Goal: Transaction & Acquisition: Purchase product/service

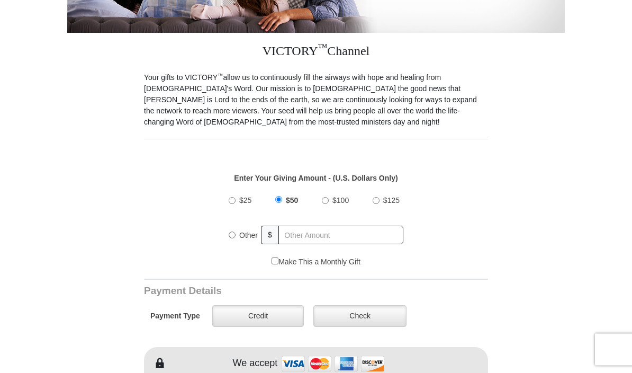
click at [235, 236] on input "Other" at bounding box center [232, 235] width 7 height 7
radio input "true"
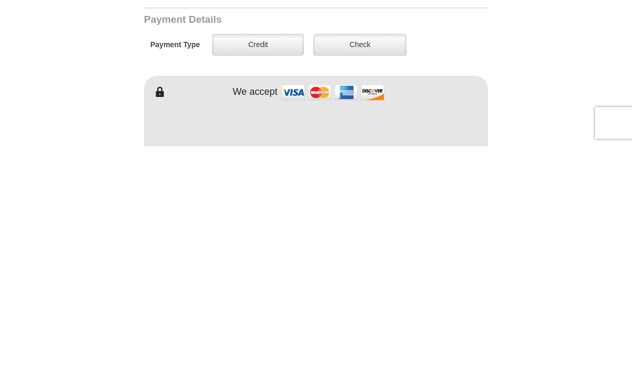
scroll to position [286, 0]
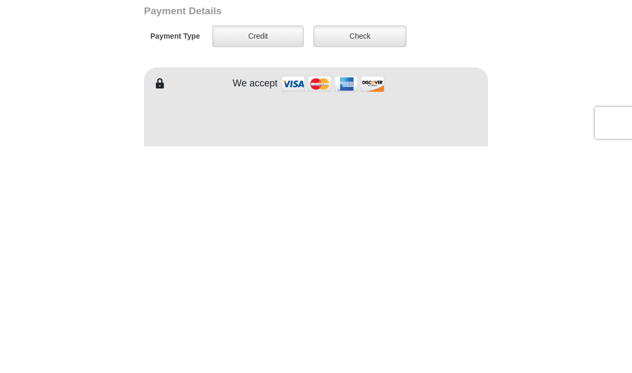
type input "75.00"
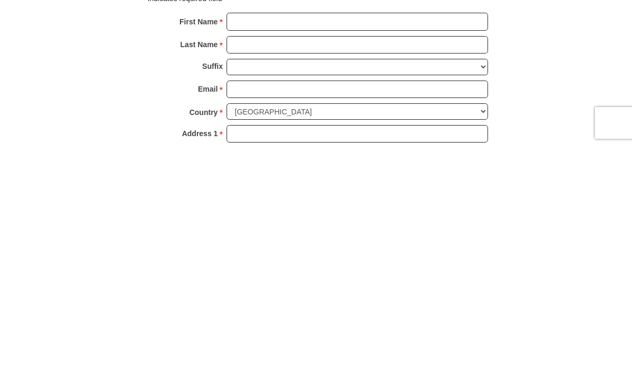
scroll to position [593, 0]
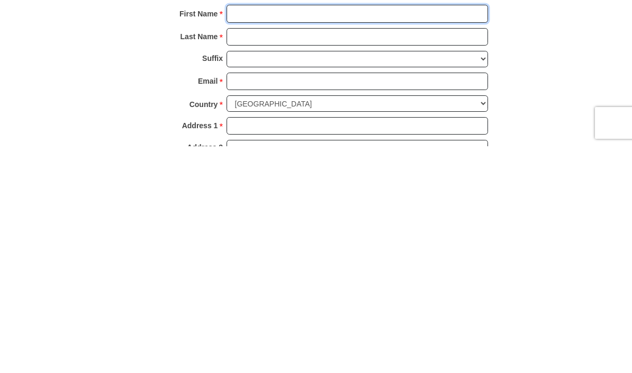
click at [311, 231] on input "First Name *" at bounding box center [356, 240] width 261 height 18
type input "Clara"
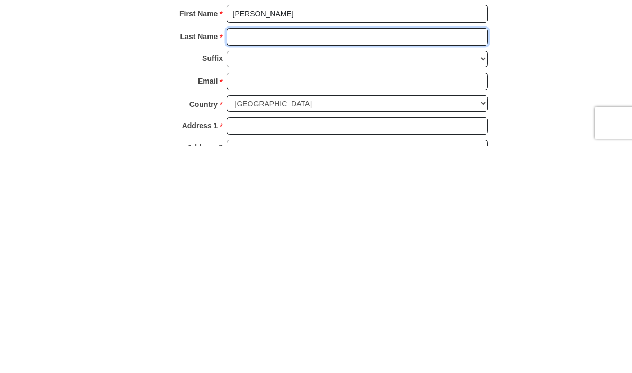
type input "Barrio"
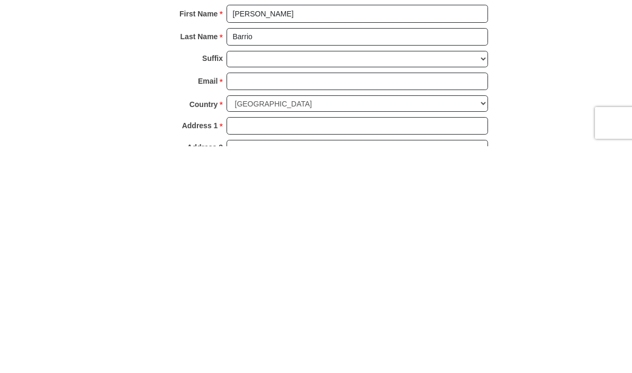
scroll to position [820, 0]
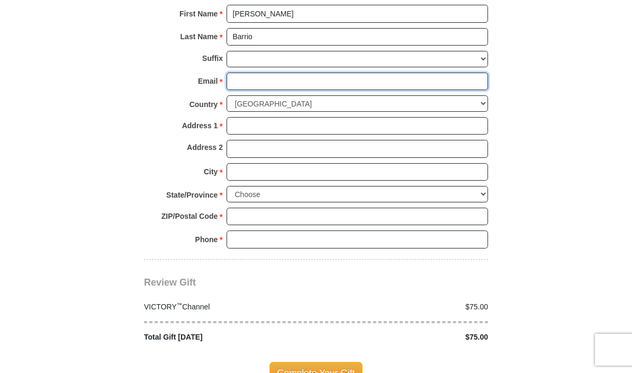
click at [319, 85] on input "Email *" at bounding box center [356, 81] width 261 height 18
type input "barr"
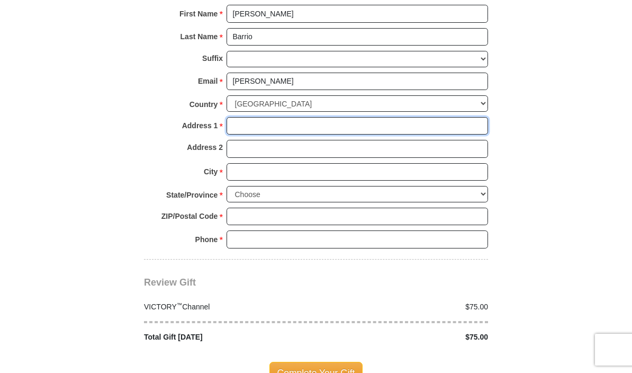
type input "601 Avalon Dr"
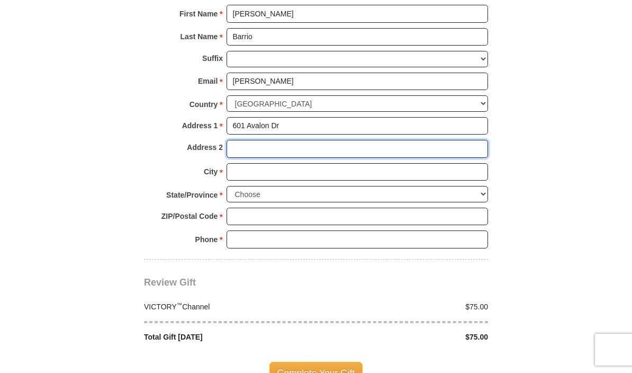
type input "Unit 6416"
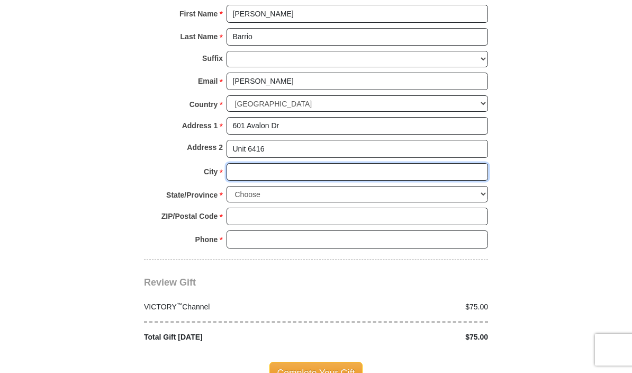
type input "Wood Ridge"
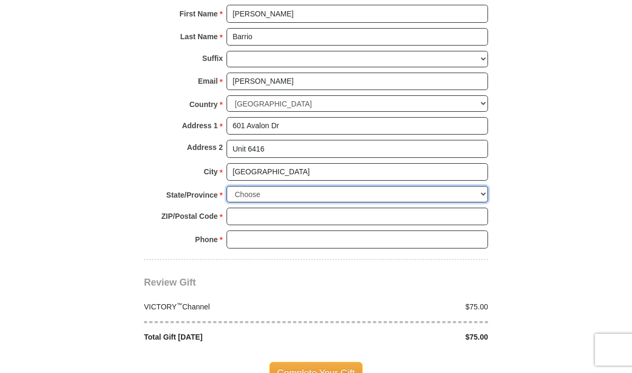
select select "NJ"
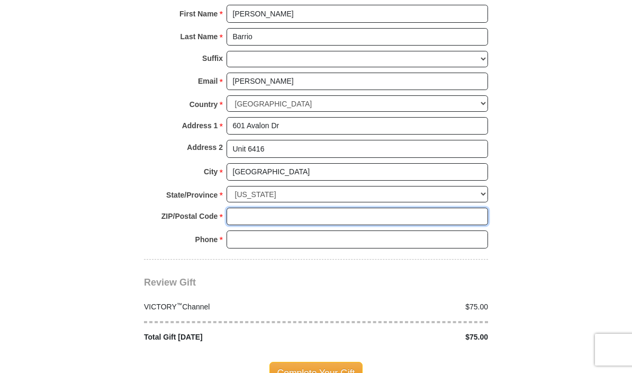
type input "07075"
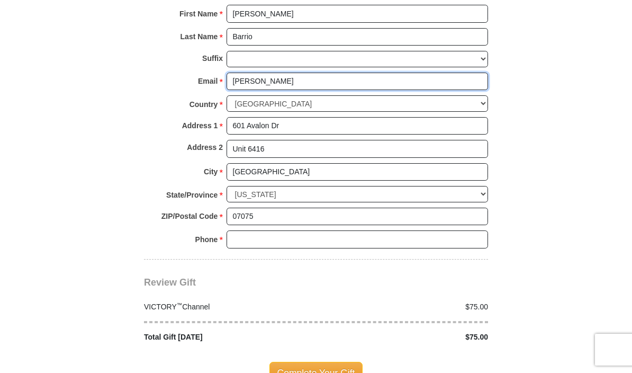
click at [285, 81] on input "barr" at bounding box center [356, 81] width 261 height 18
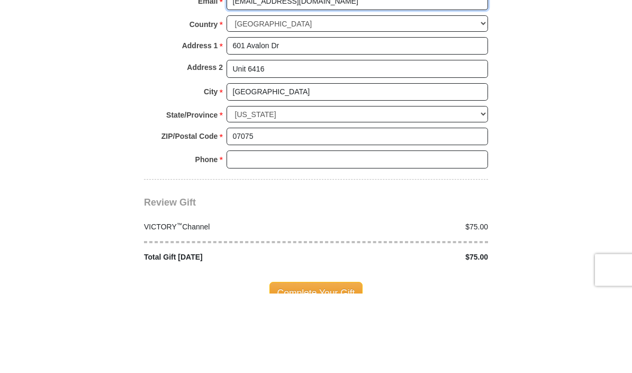
type input "barrio888@hotmail.com"
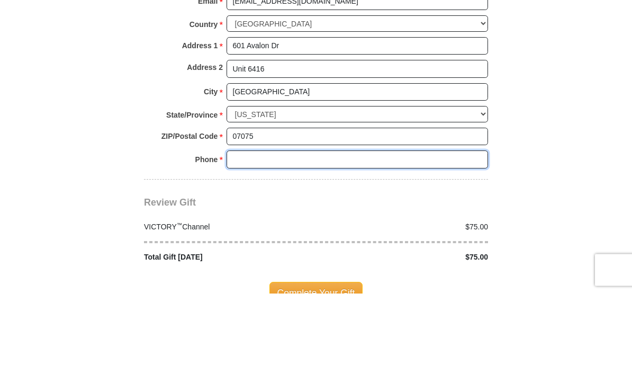
click at [416, 230] on input "Phone * *" at bounding box center [356, 239] width 261 height 18
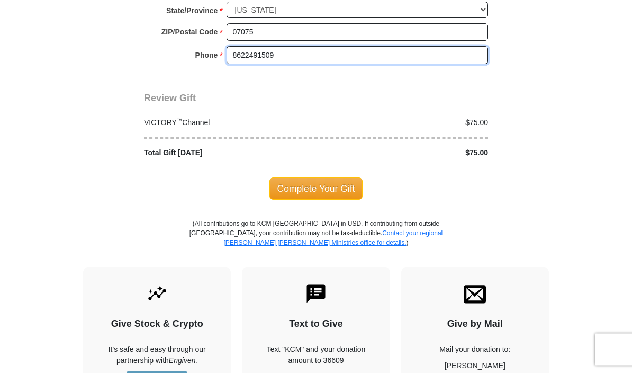
scroll to position [1004, 0]
type input "8622491509"
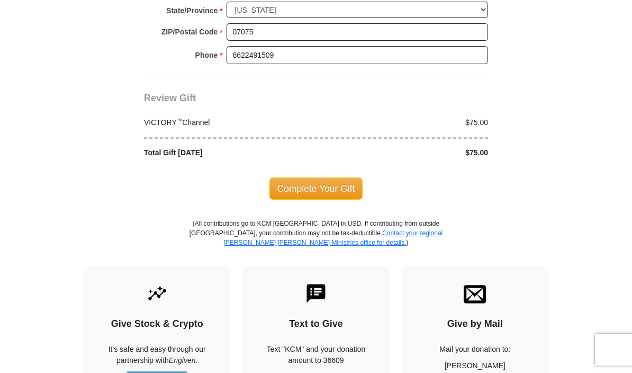
click at [339, 181] on span "Complete Your Gift" at bounding box center [316, 188] width 94 height 22
